Goal: Transaction & Acquisition: Purchase product/service

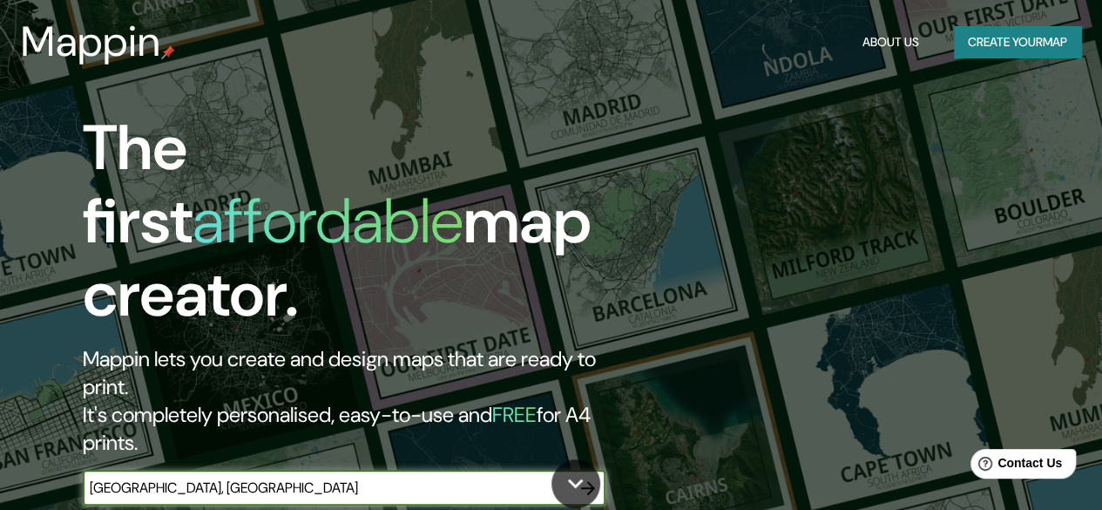
drag, startPoint x: 462, startPoint y: 422, endPoint x: 92, endPoint y: 438, distance: 369.7
click at [115, 470] on div "[GEOGRAPHIC_DATA], [GEOGRAPHIC_DATA] ​" at bounding box center [344, 487] width 523 height 35
type input "r"
type input "s"
type input "ciudad de [GEOGRAPHIC_DATA]"
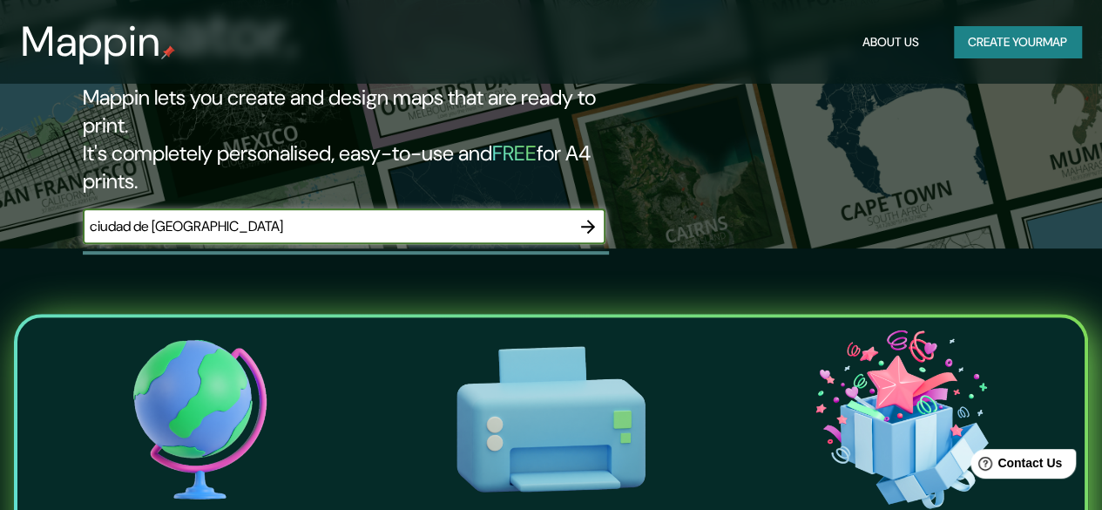
click at [594, 220] on icon "button" at bounding box center [588, 227] width 14 height 14
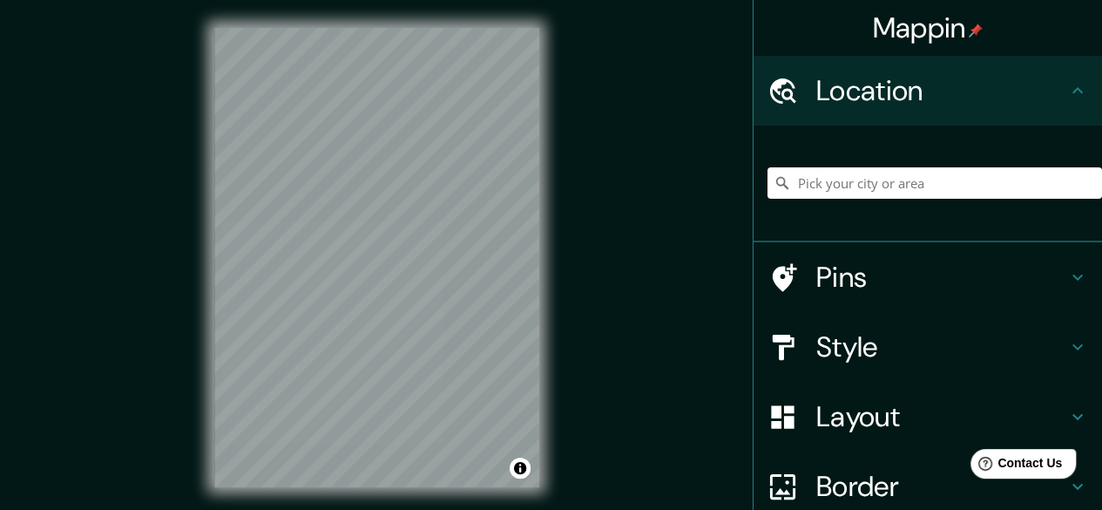
click at [984, 98] on h4 "Location" at bounding box center [941, 90] width 251 height 35
click at [1067, 84] on icon at bounding box center [1077, 90] width 21 height 21
click at [906, 189] on input "Pick your city or area" at bounding box center [934, 182] width 335 height 31
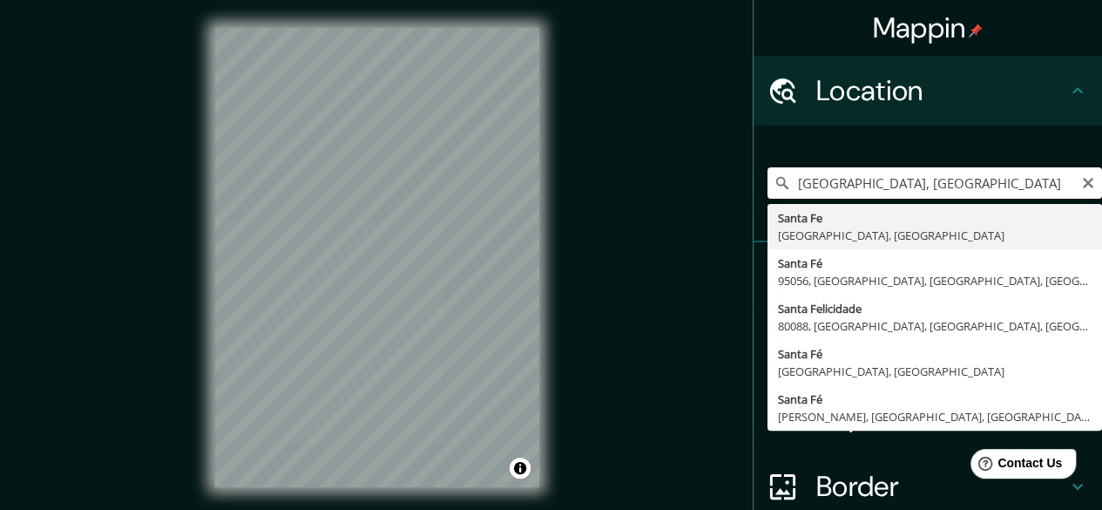
type input "[GEOGRAPHIC_DATA], [GEOGRAPHIC_DATA], [GEOGRAPHIC_DATA]"
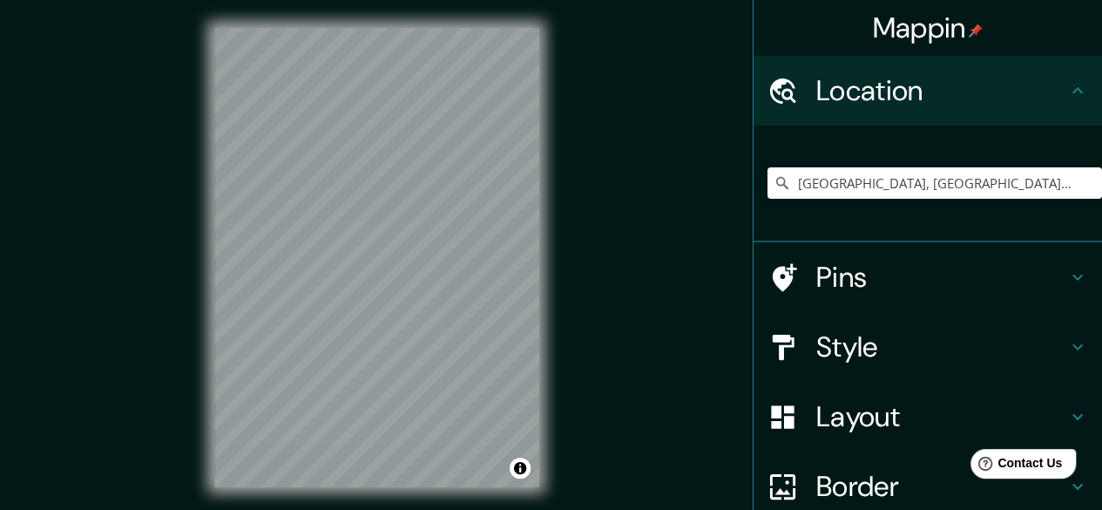
click at [171, 435] on div "Mappin Location [GEOGRAPHIC_DATA], [GEOGRAPHIC_DATA], [GEOGRAPHIC_DATA] Pins St…" at bounding box center [551, 271] width 1102 height 543
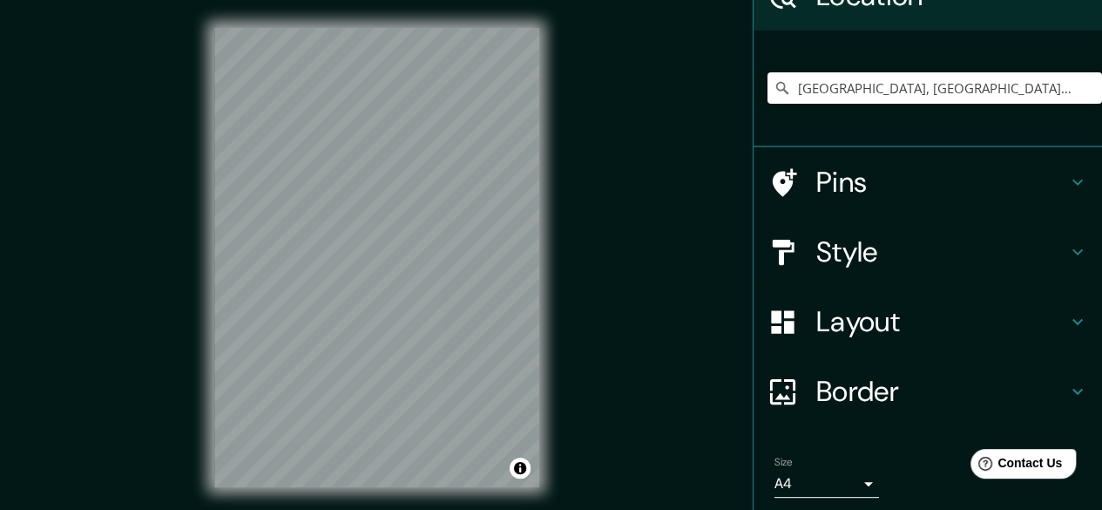
scroll to position [156, 0]
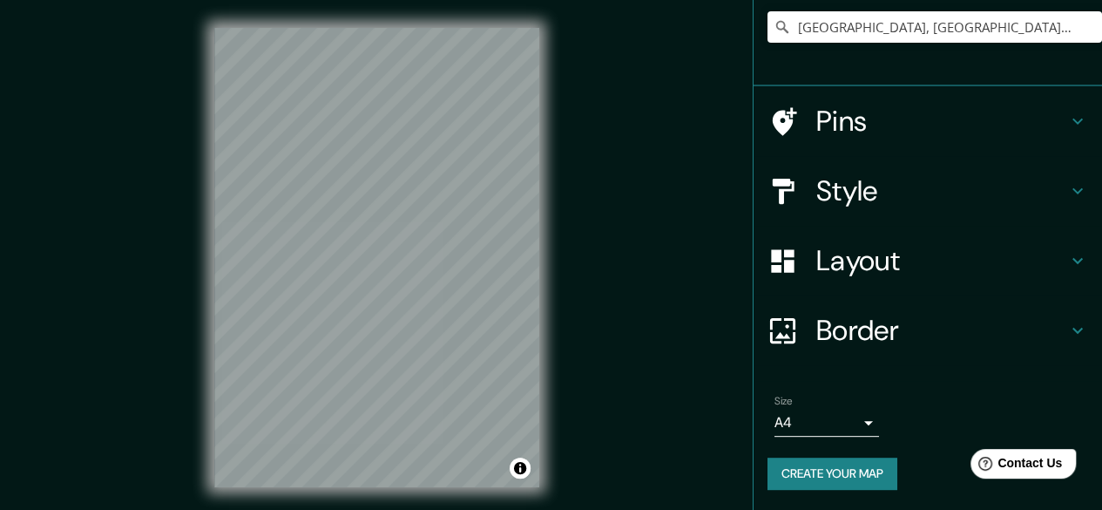
click at [1067, 193] on icon at bounding box center [1077, 190] width 21 height 21
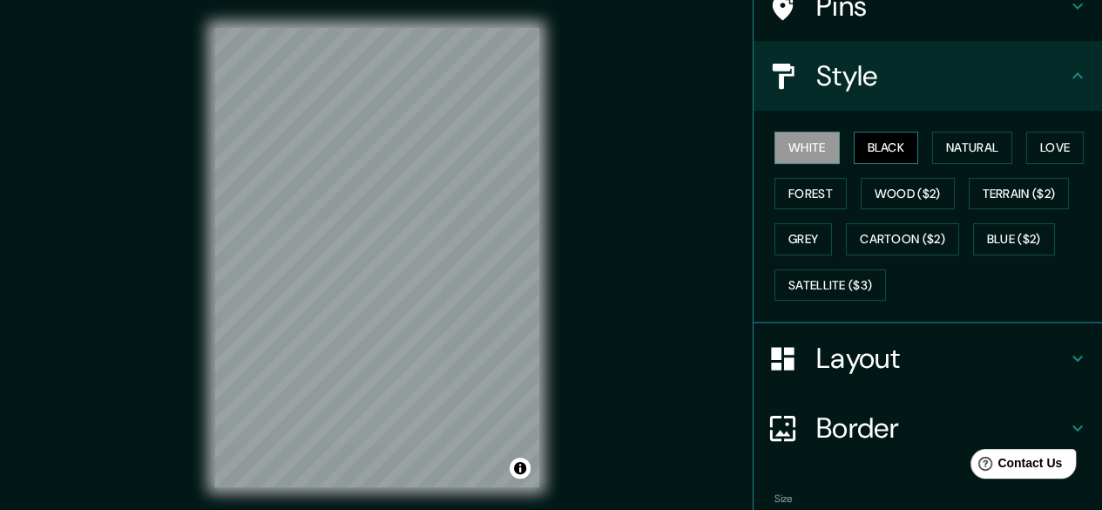
click at [866, 139] on button "Black" at bounding box center [886, 148] width 65 height 32
click at [938, 139] on button "Natural" at bounding box center [972, 148] width 80 height 32
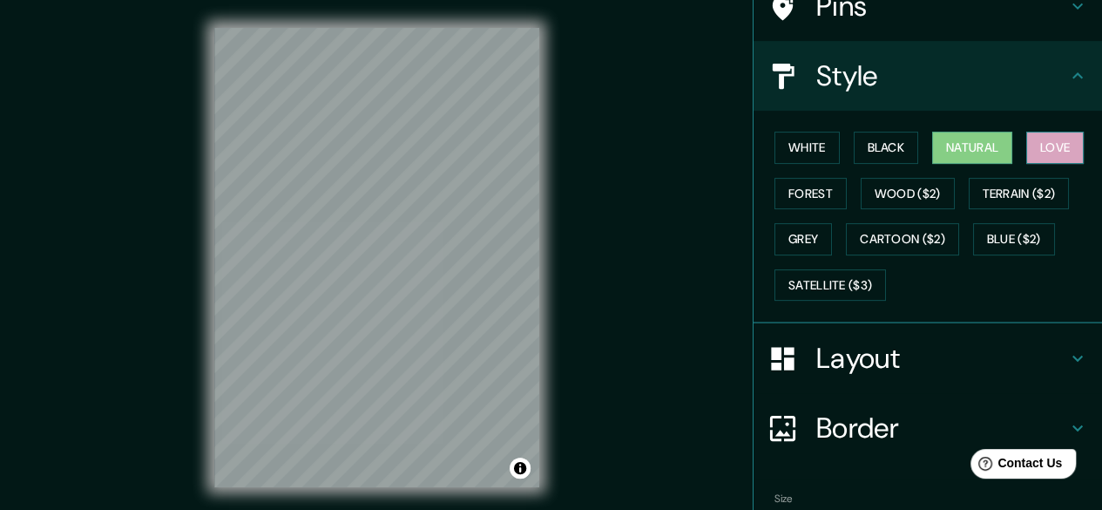
click at [1051, 147] on button "Love" at bounding box center [1054, 148] width 57 height 32
click at [803, 186] on button "Forest" at bounding box center [810, 194] width 72 height 32
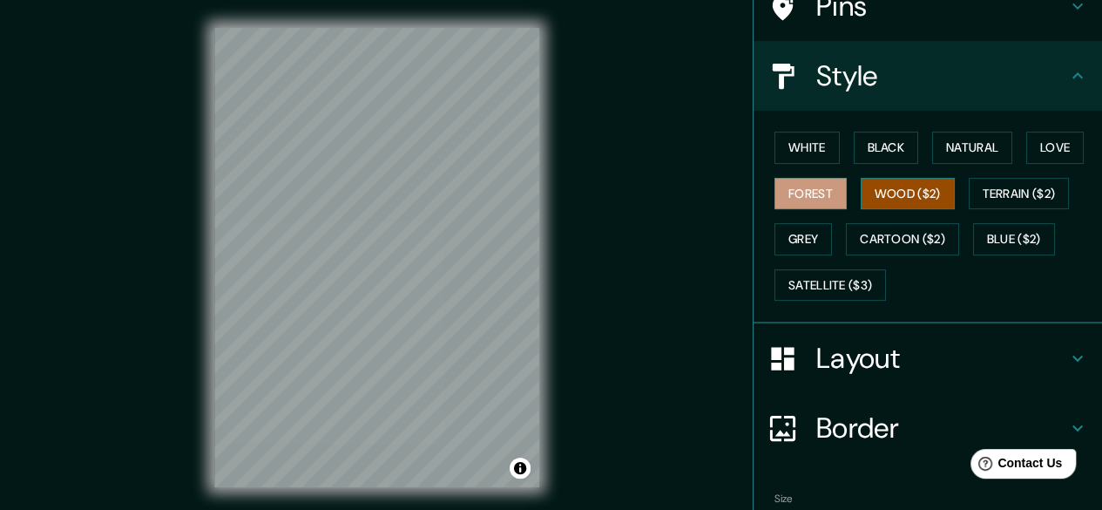
click at [883, 193] on button "Wood ($2)" at bounding box center [908, 194] width 94 height 32
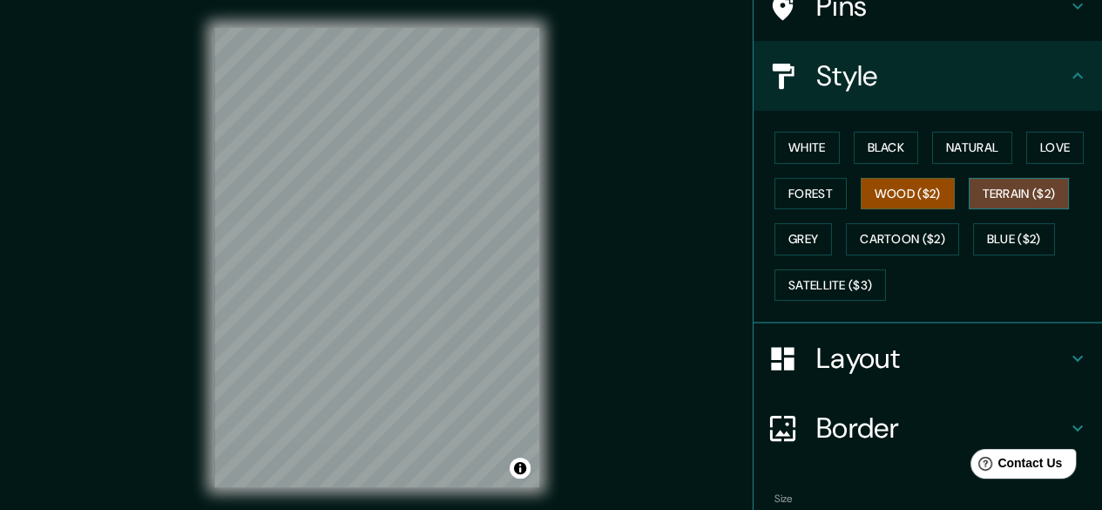
click at [985, 198] on button "Terrain ($2)" at bounding box center [1019, 194] width 101 height 32
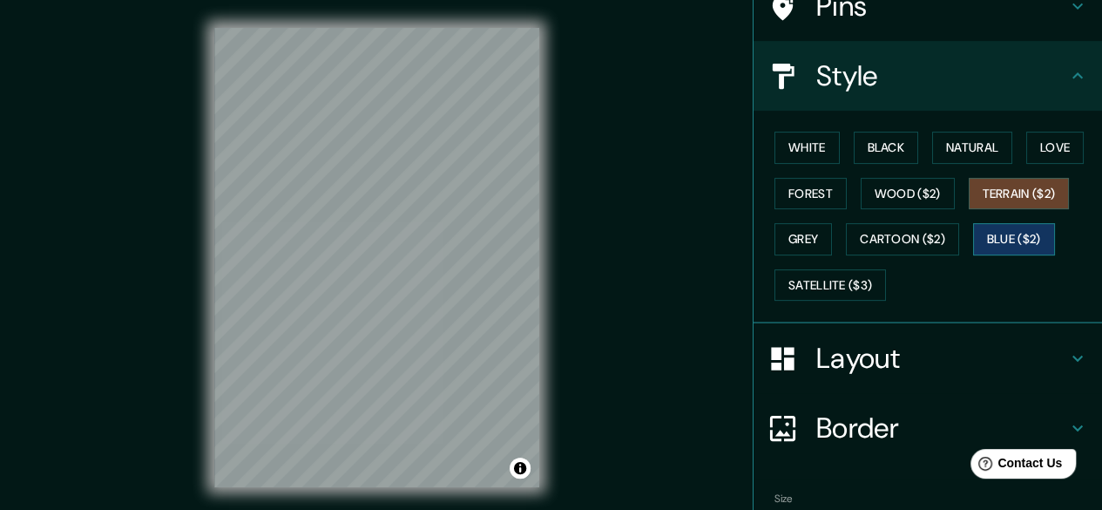
click at [1007, 247] on button "Blue ($2)" at bounding box center [1014, 239] width 82 height 32
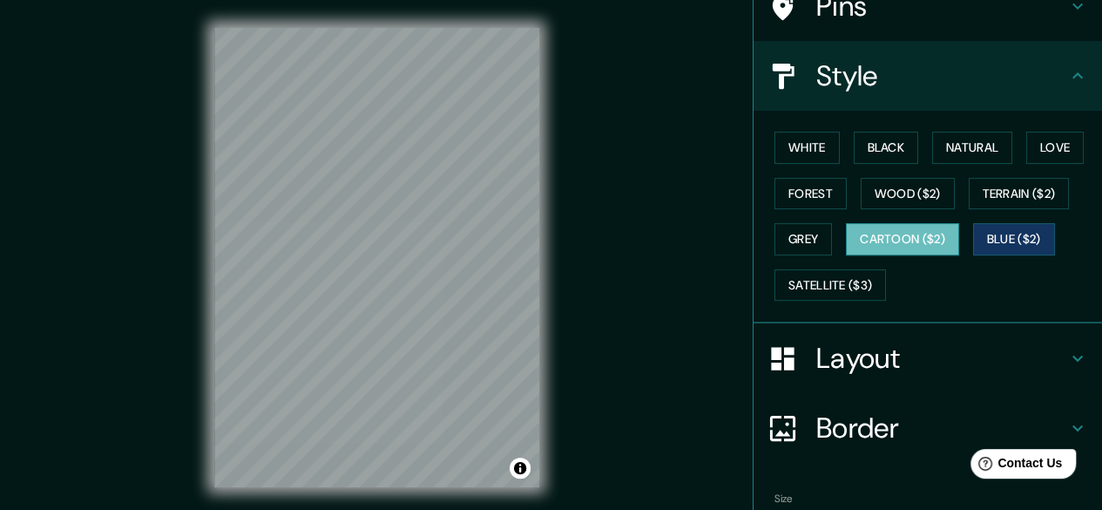
click at [901, 240] on button "Cartoon ($2)" at bounding box center [902, 239] width 113 height 32
click at [794, 237] on button "Grey" at bounding box center [802, 239] width 57 height 32
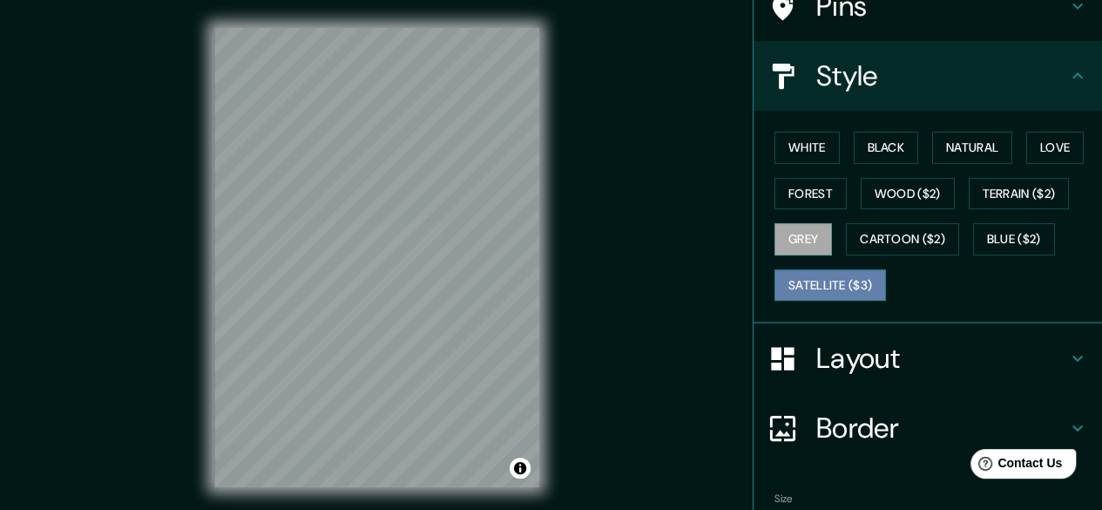
click at [852, 284] on button "Satellite ($3)" at bounding box center [830, 285] width 112 height 32
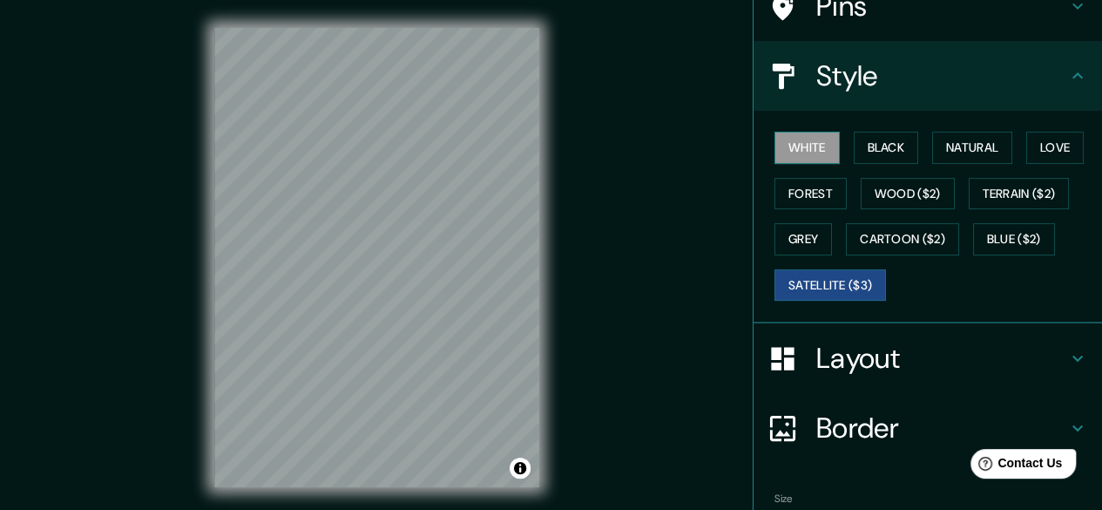
click at [808, 145] on button "White" at bounding box center [806, 148] width 65 height 32
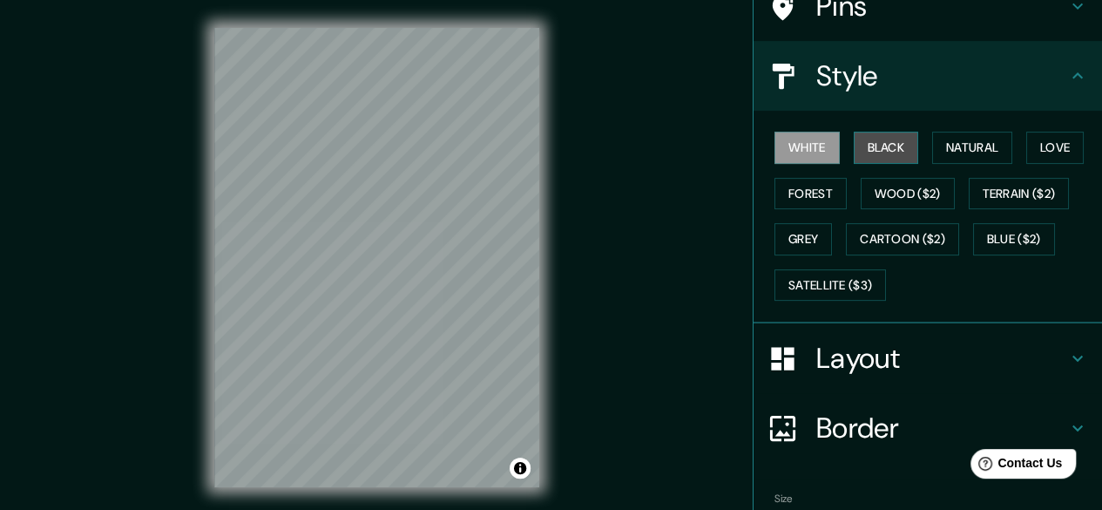
click at [862, 148] on button "Black" at bounding box center [886, 148] width 65 height 32
click at [829, 149] on div "White Black Natural Love Forest Wood ($2) Terrain ($2) Grey Cartoon ($2) Blue (…" at bounding box center [934, 216] width 335 height 183
click at [819, 151] on button "White" at bounding box center [806, 148] width 65 height 32
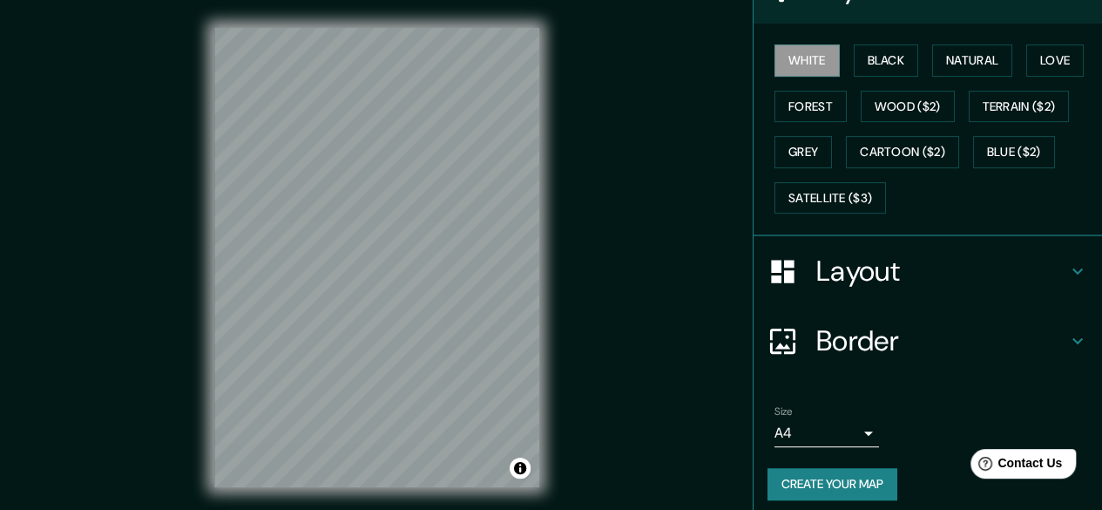
scroll to position [69, 0]
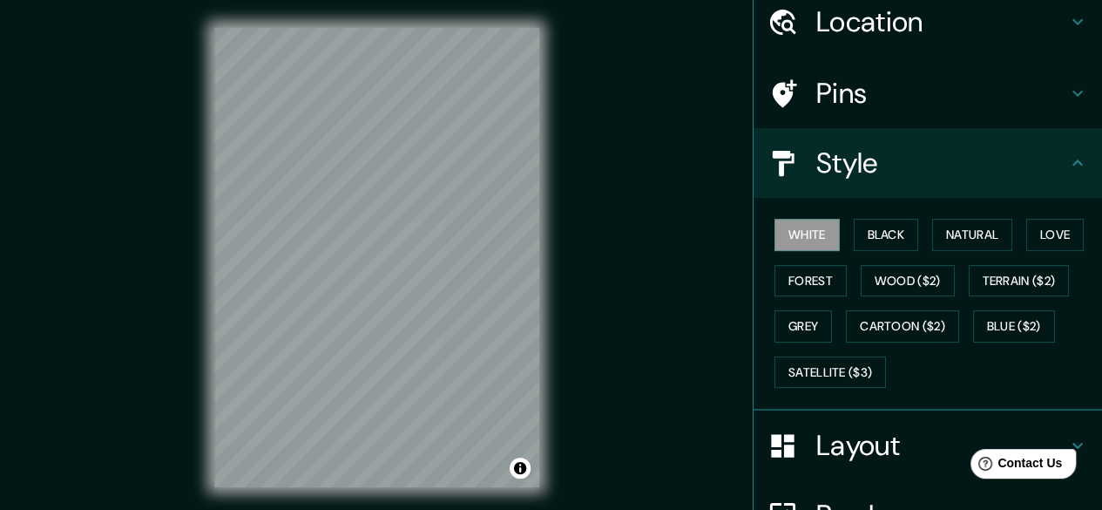
click at [977, 170] on h4 "Style" at bounding box center [941, 162] width 251 height 35
click at [1068, 160] on icon at bounding box center [1077, 162] width 21 height 21
click at [1067, 86] on icon at bounding box center [1077, 93] width 21 height 21
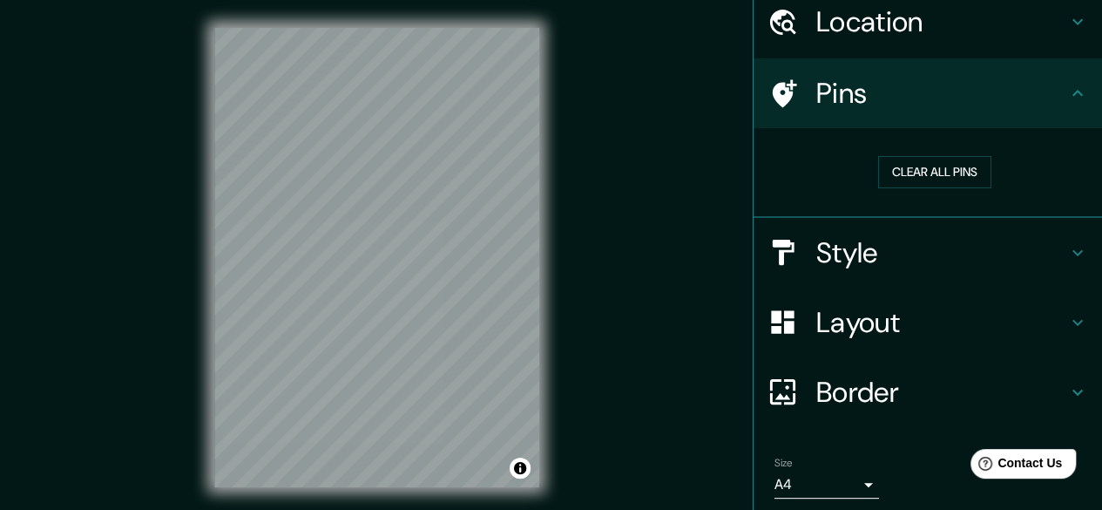
click at [1049, 321] on h4 "Layout" at bounding box center [941, 322] width 251 height 35
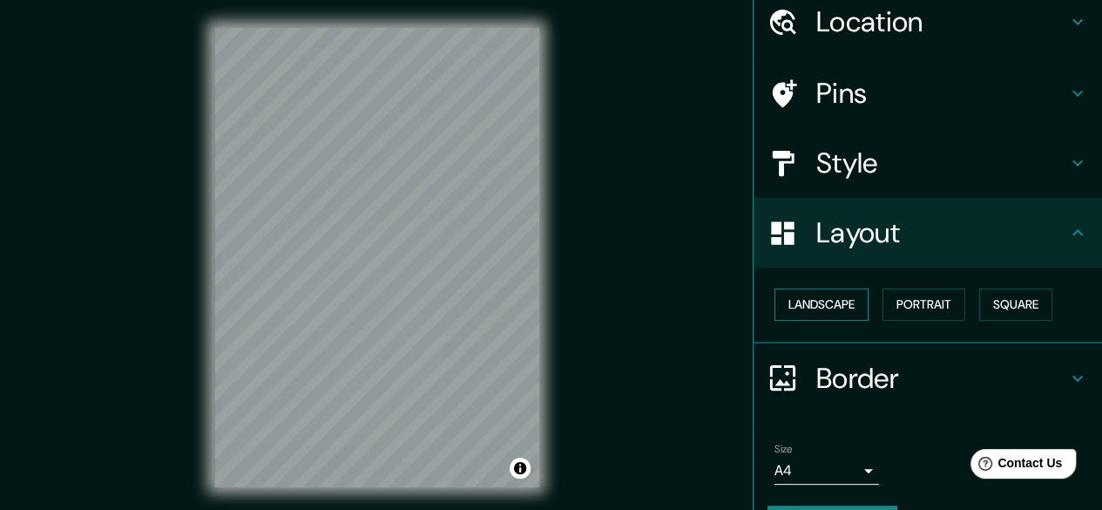
click at [844, 297] on button "Landscape" at bounding box center [821, 304] width 94 height 32
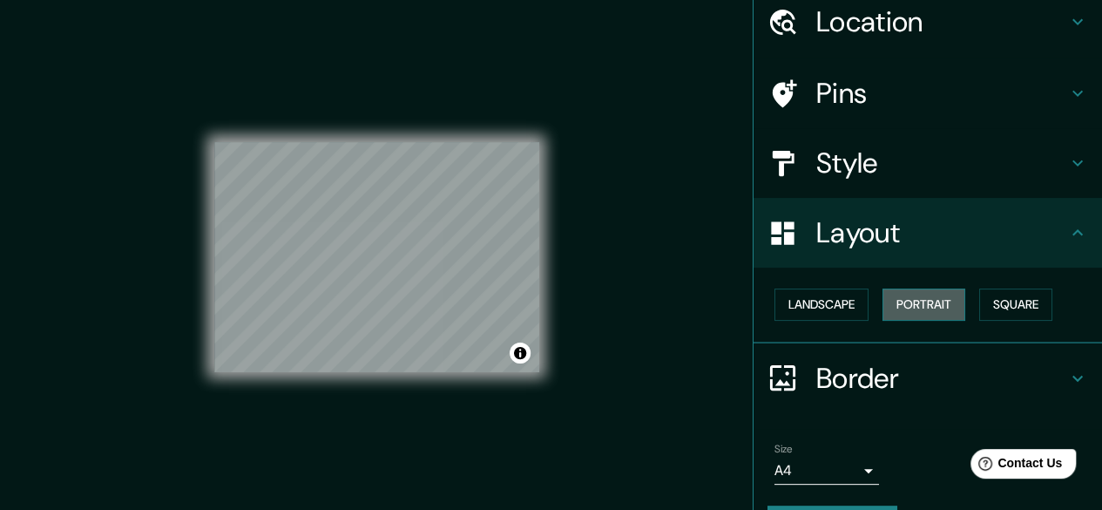
click at [908, 309] on button "Portrait" at bounding box center [923, 304] width 83 height 32
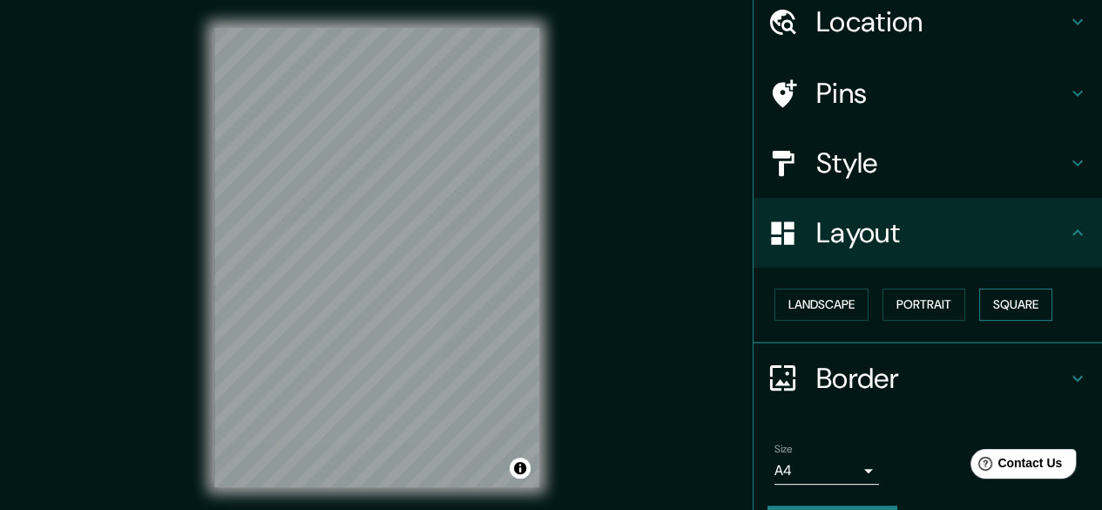
click at [1001, 308] on button "Square" at bounding box center [1015, 304] width 73 height 32
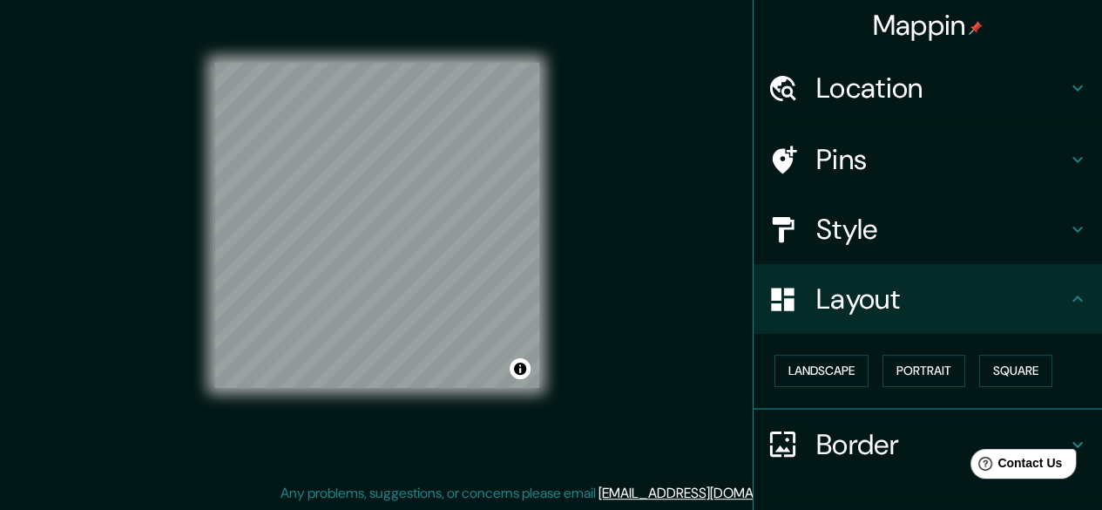
scroll to position [0, 0]
